Goal: Navigation & Orientation: Find specific page/section

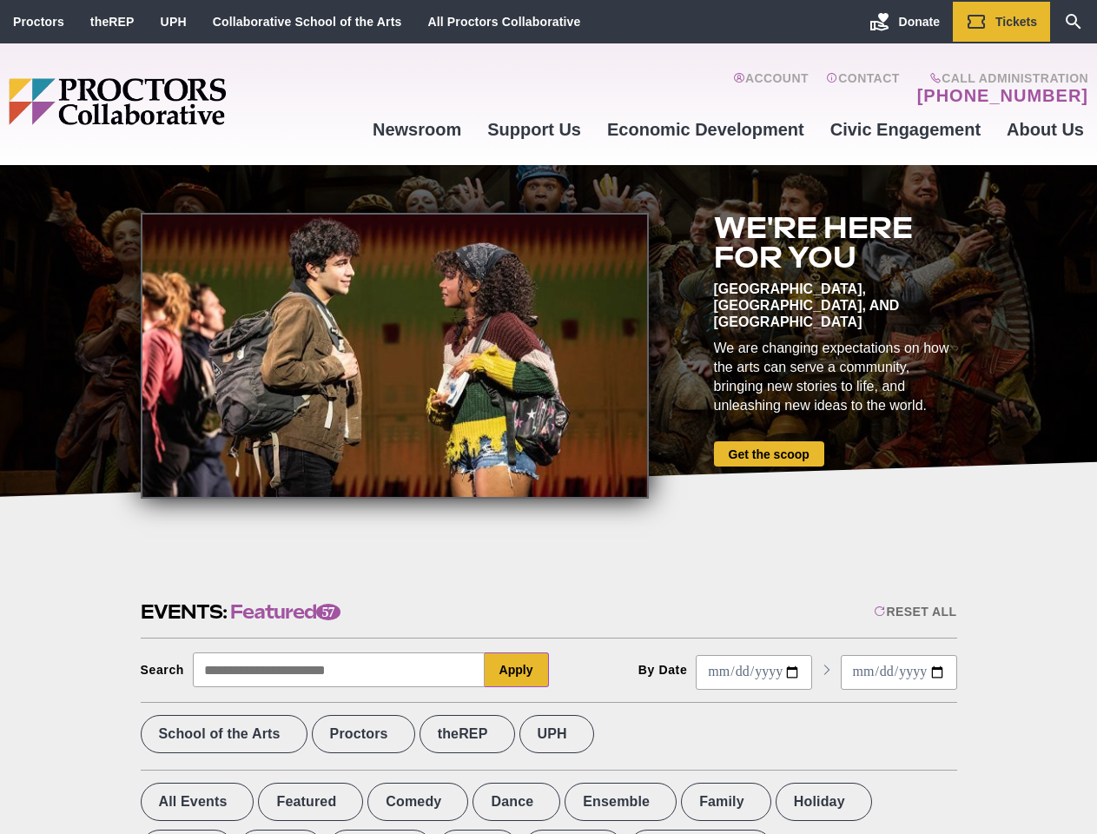
click at [548, 417] on div at bounding box center [395, 356] width 508 height 286
click at [913, 611] on div "Reset All" at bounding box center [914, 611] width 82 height 14
click at [517, 669] on button "Apply" at bounding box center [516, 669] width 64 height 35
